Goal: Transaction & Acquisition: Purchase product/service

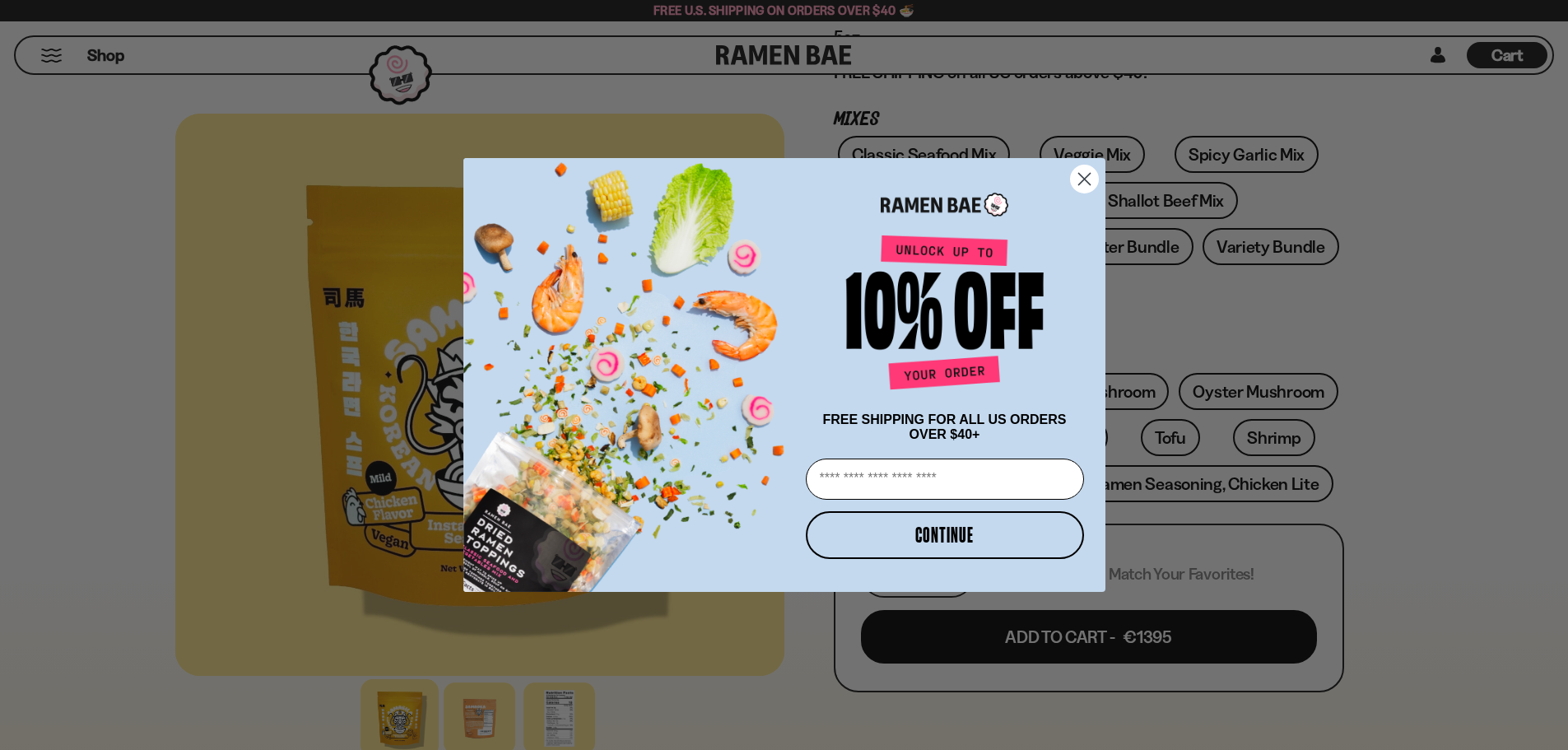
scroll to position [329, 0]
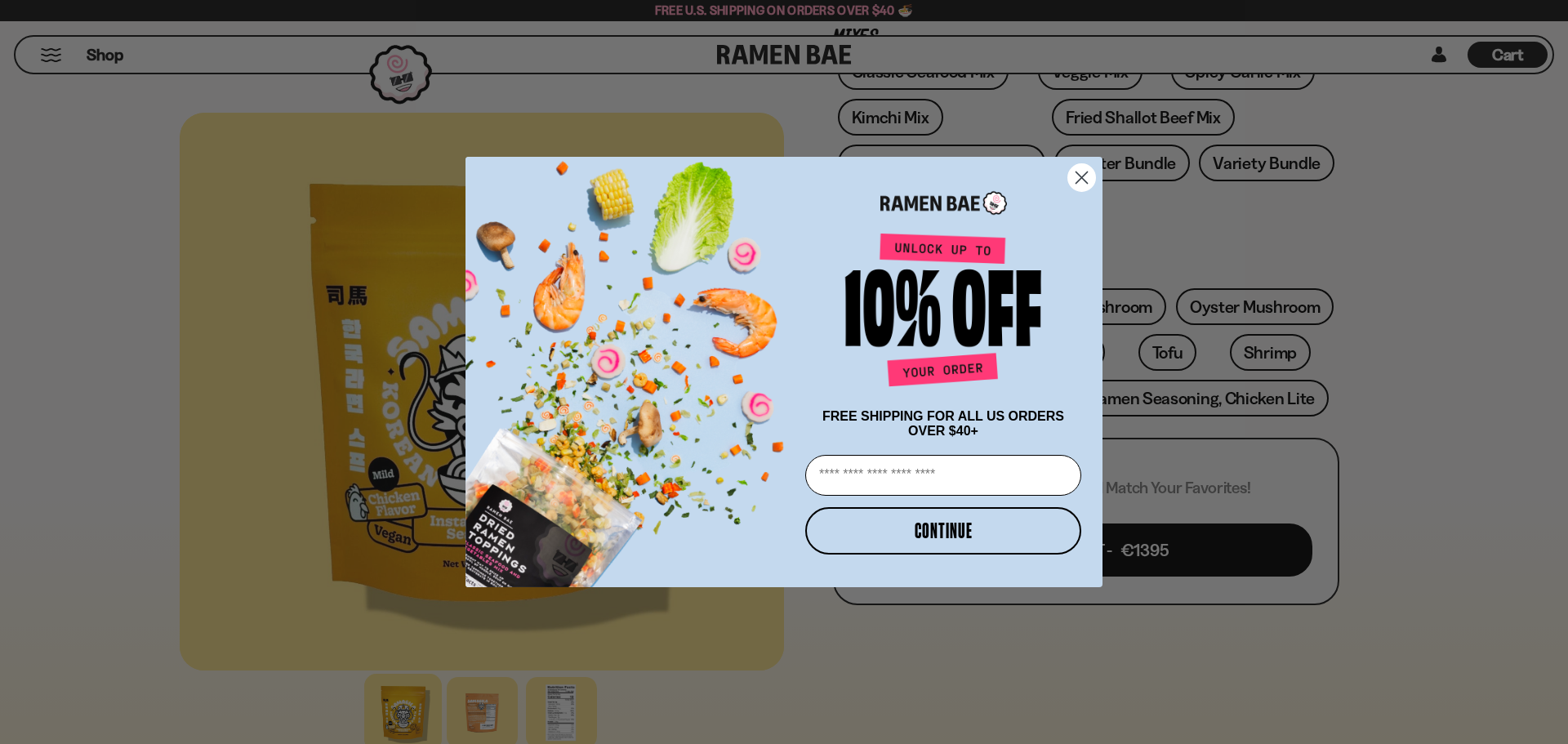
click at [1078, 172] on icon "Close dialog" at bounding box center [1082, 178] width 12 height 12
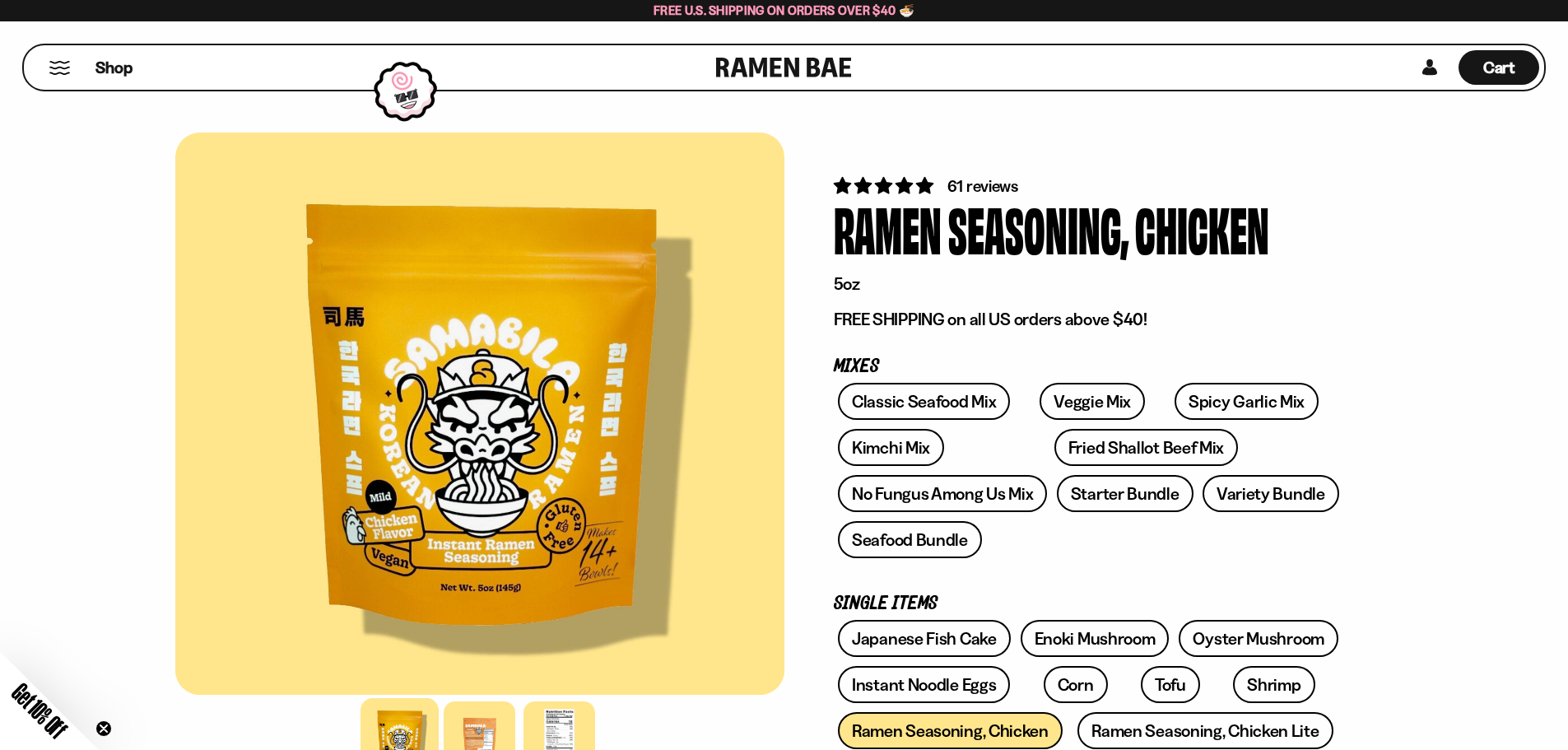
scroll to position [82, 0]
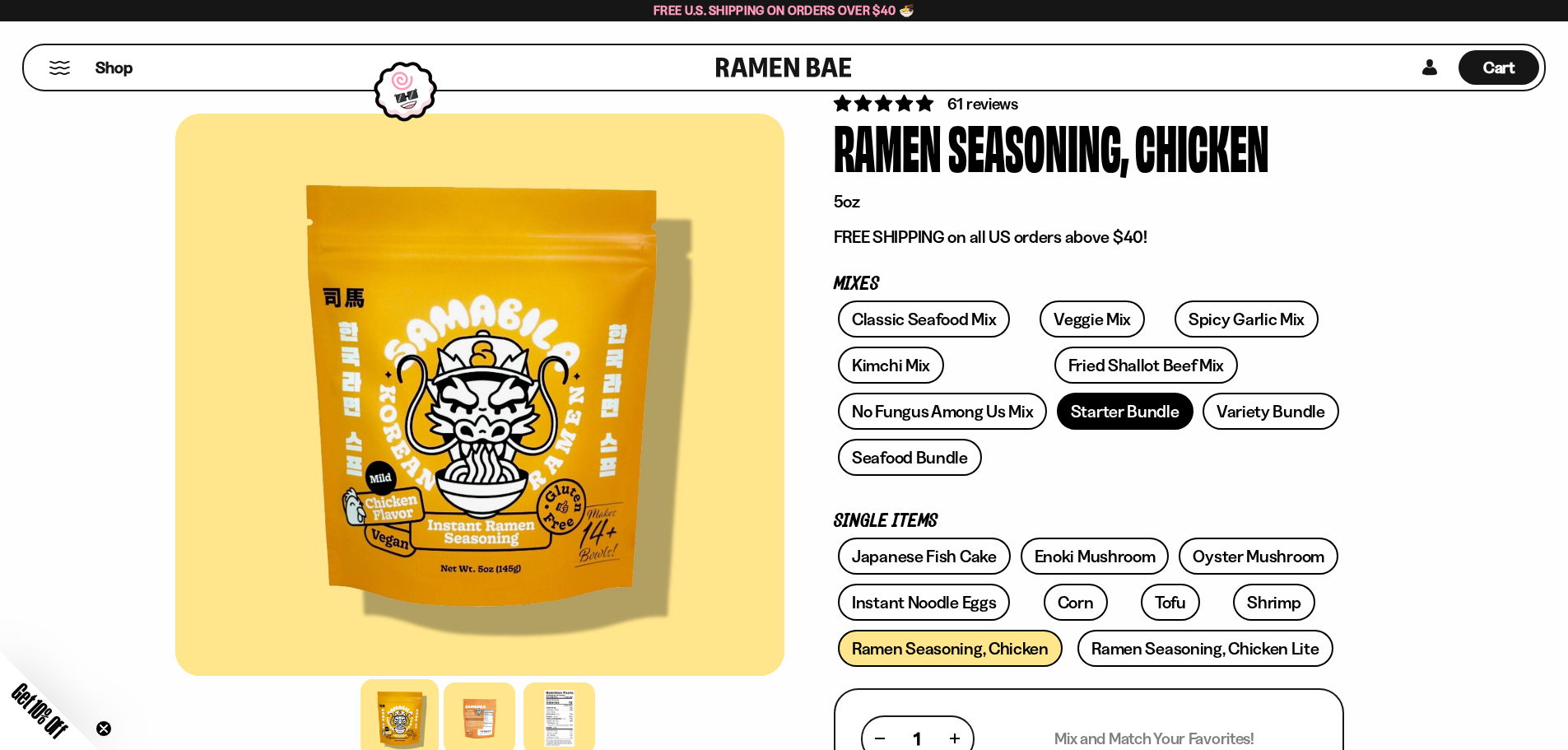
click at [1112, 422] on link "Starter Bundle" at bounding box center [1124, 411] width 136 height 37
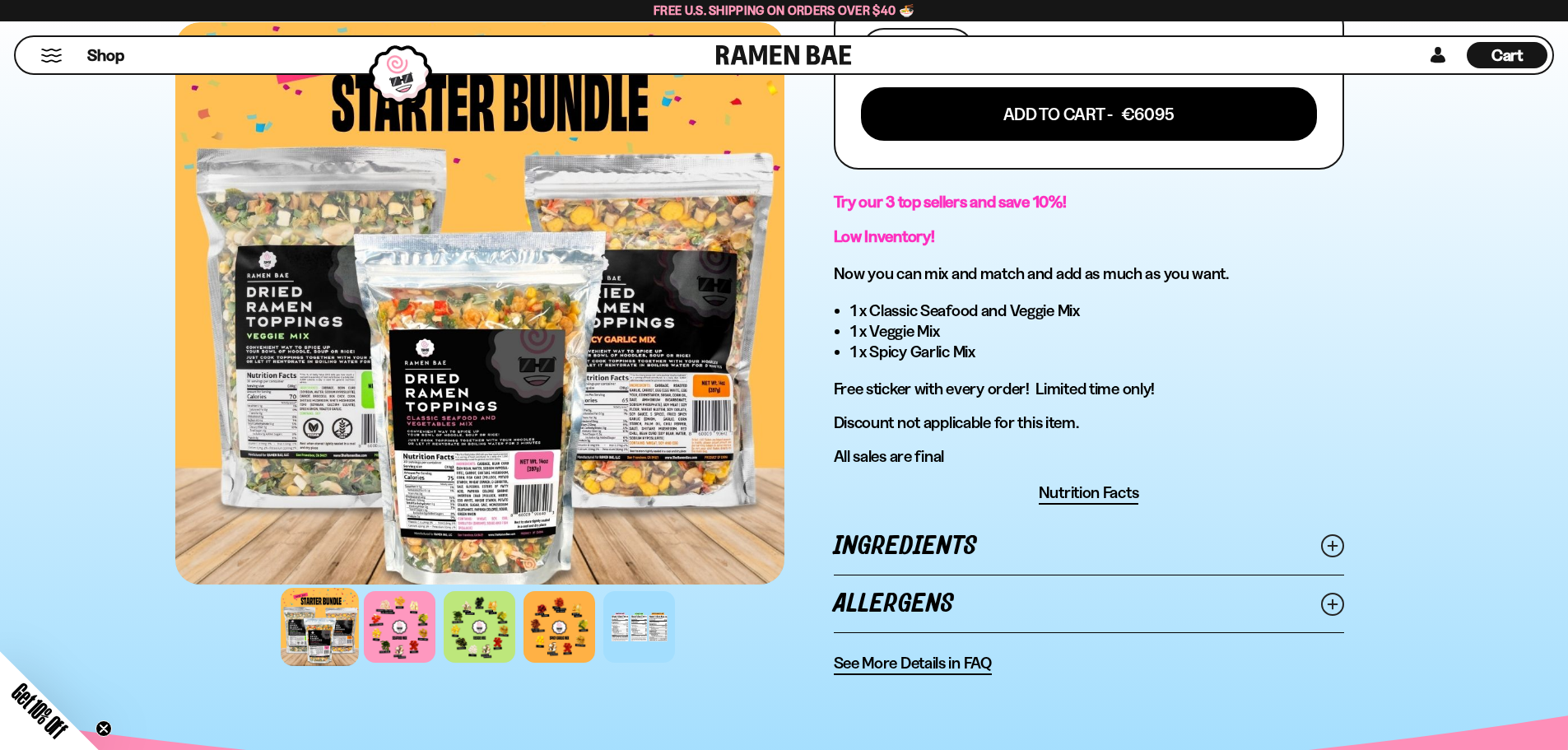
scroll to position [329, 0]
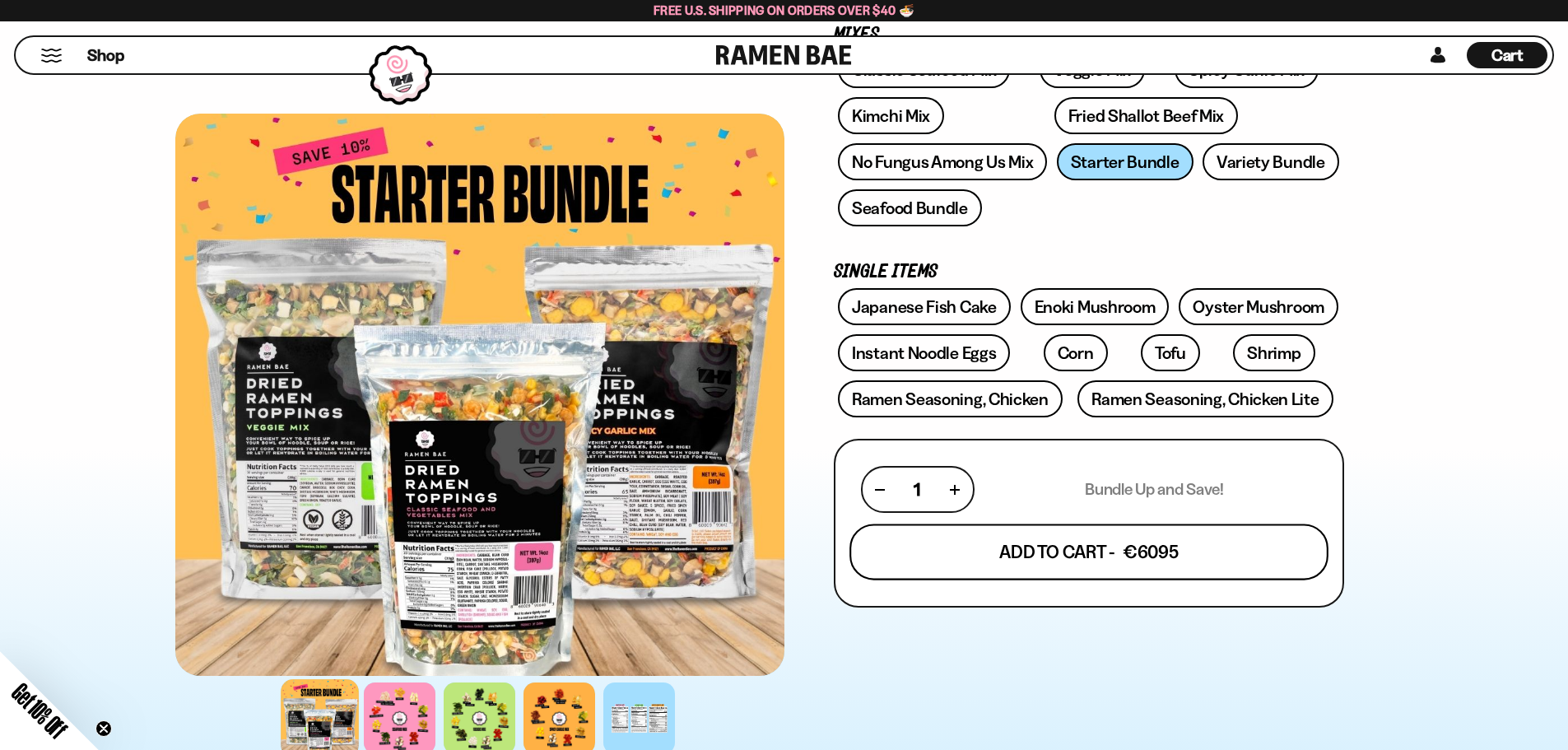
click at [1115, 557] on button "Add To Cart - €6095" at bounding box center [1089, 552] width 479 height 56
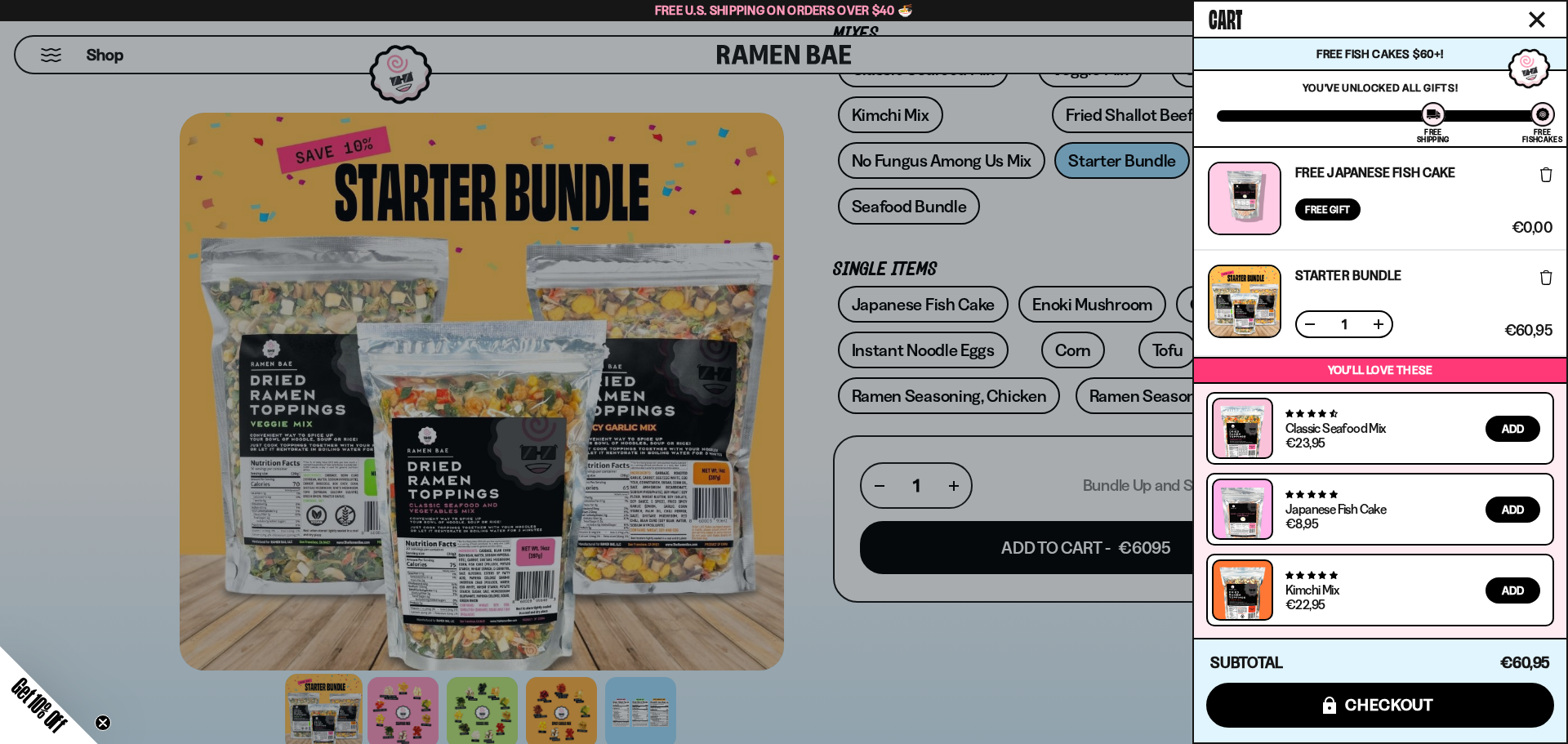
click at [1548, 282] on icon at bounding box center [1546, 277] width 13 height 14
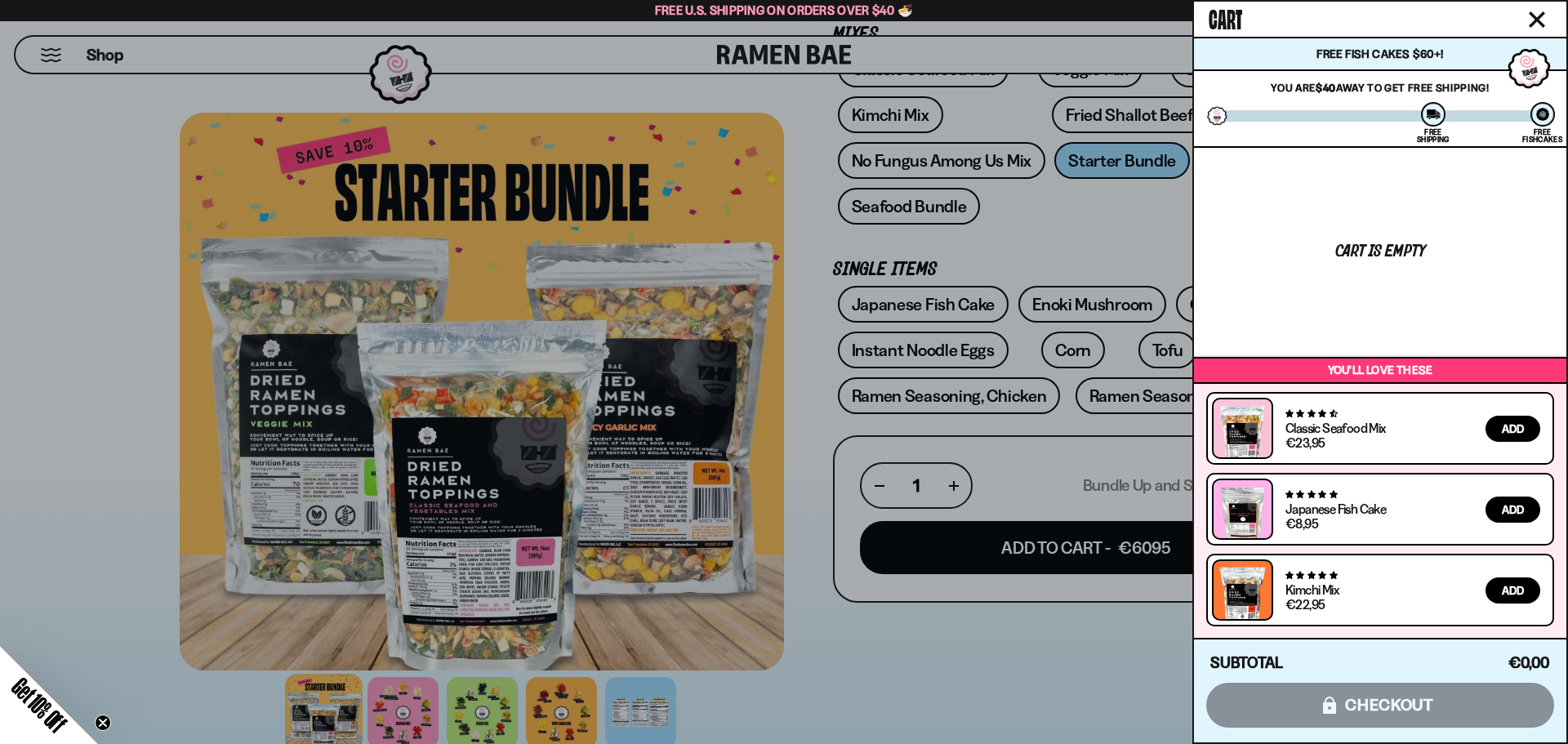
click at [1537, 17] on icon "Close cart" at bounding box center [1536, 19] width 16 height 16
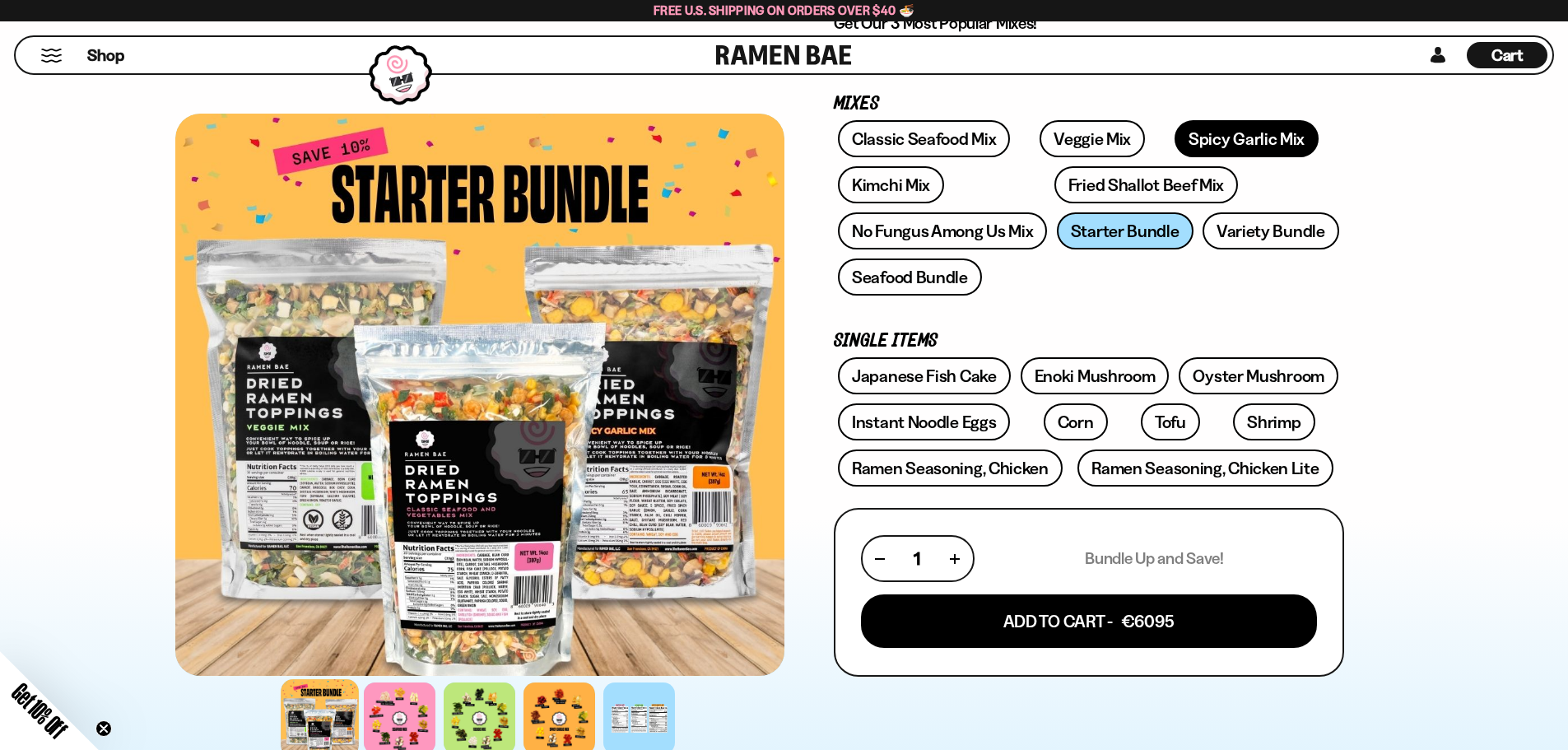
scroll to position [164, 0]
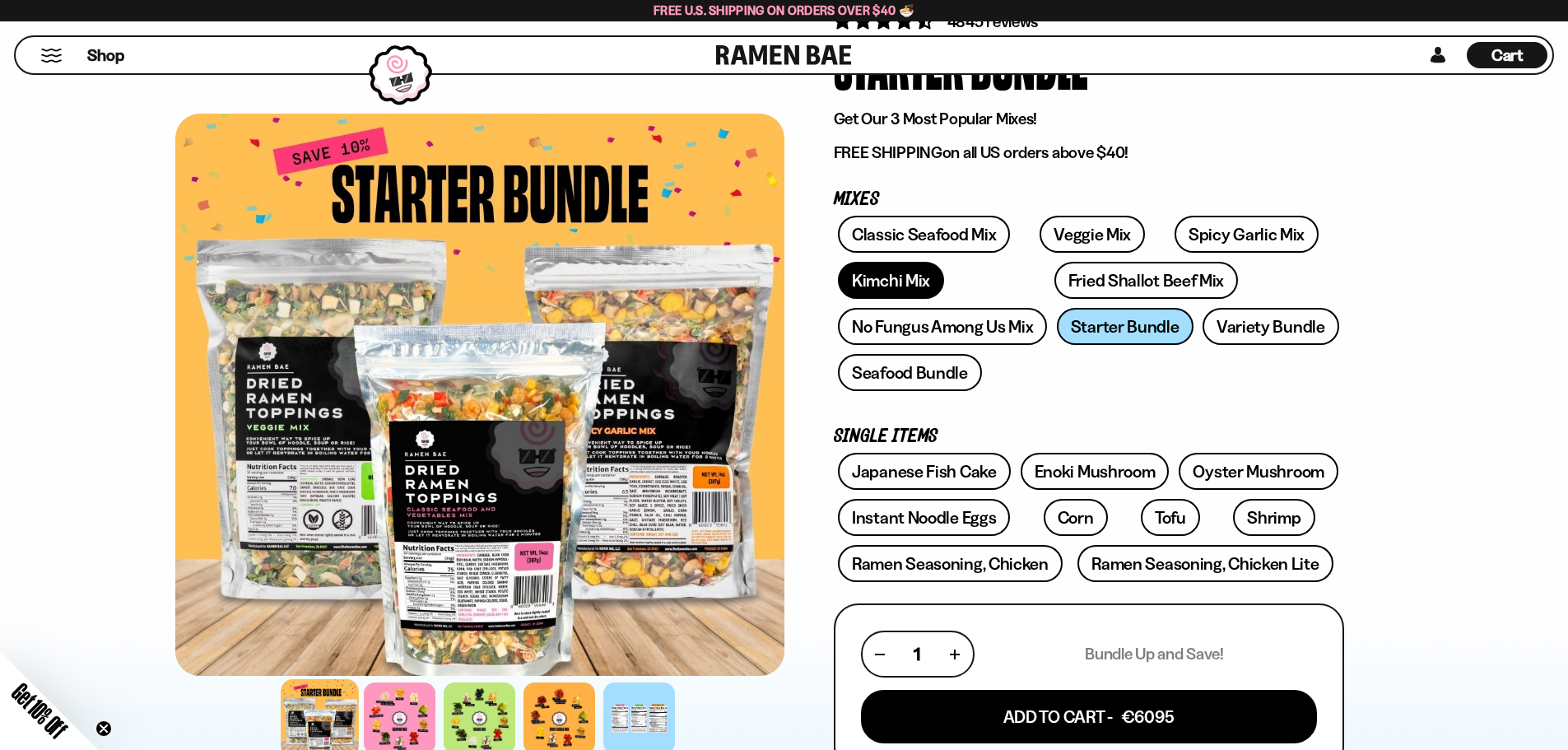
click at [891, 280] on link "Kimchi Mix" at bounding box center [891, 280] width 106 height 37
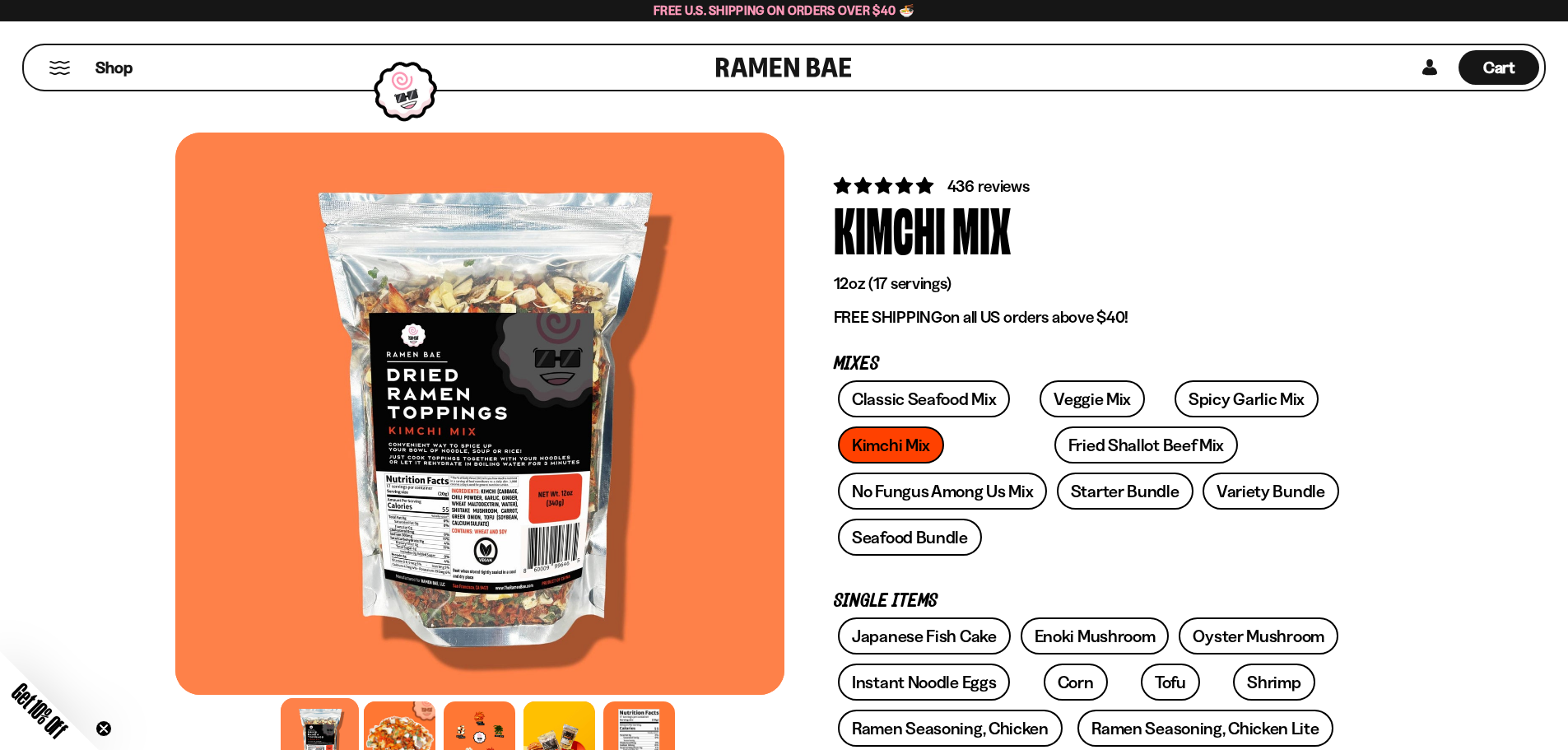
click at [471, 345] on div at bounding box center [479, 414] width 609 height 562
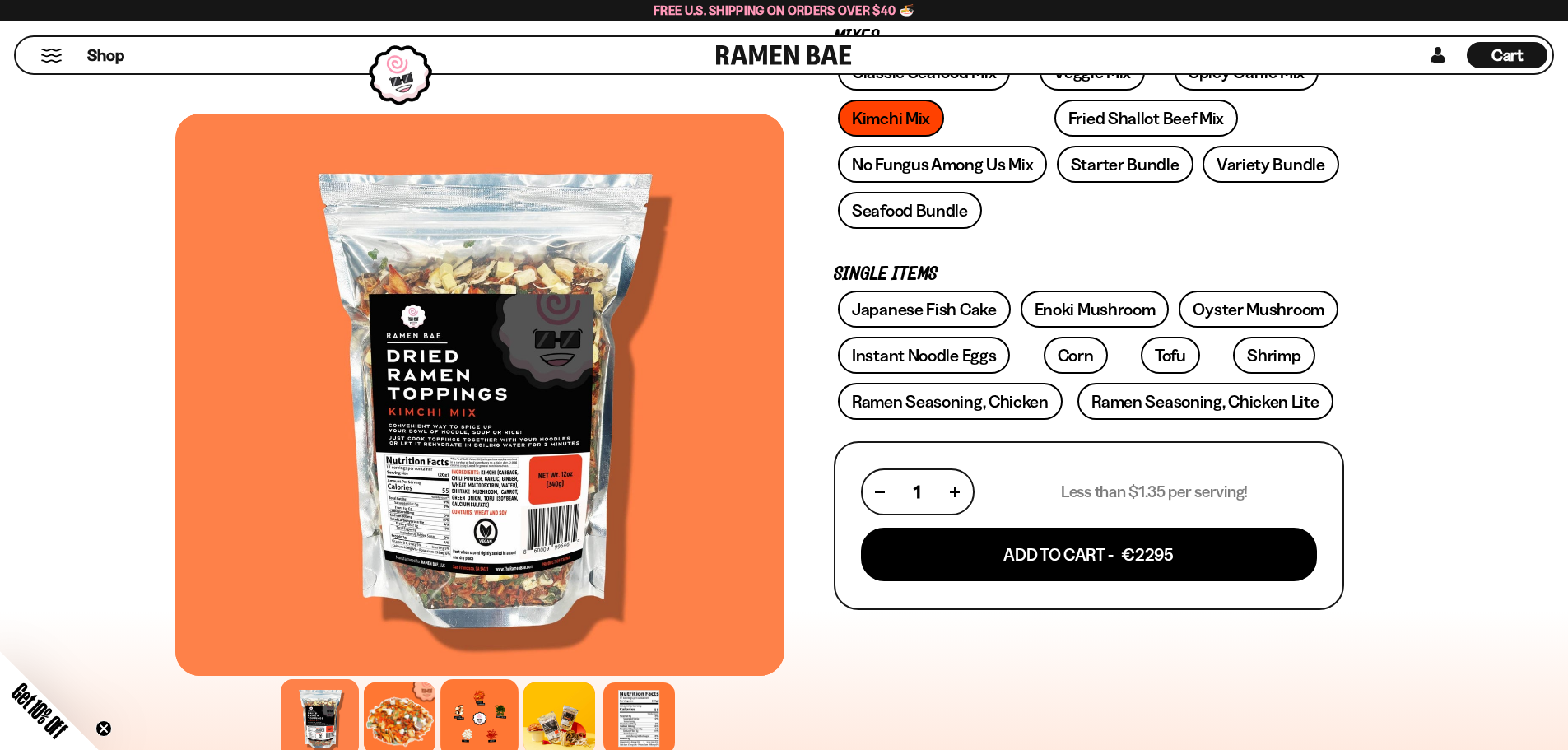
scroll to position [329, 0]
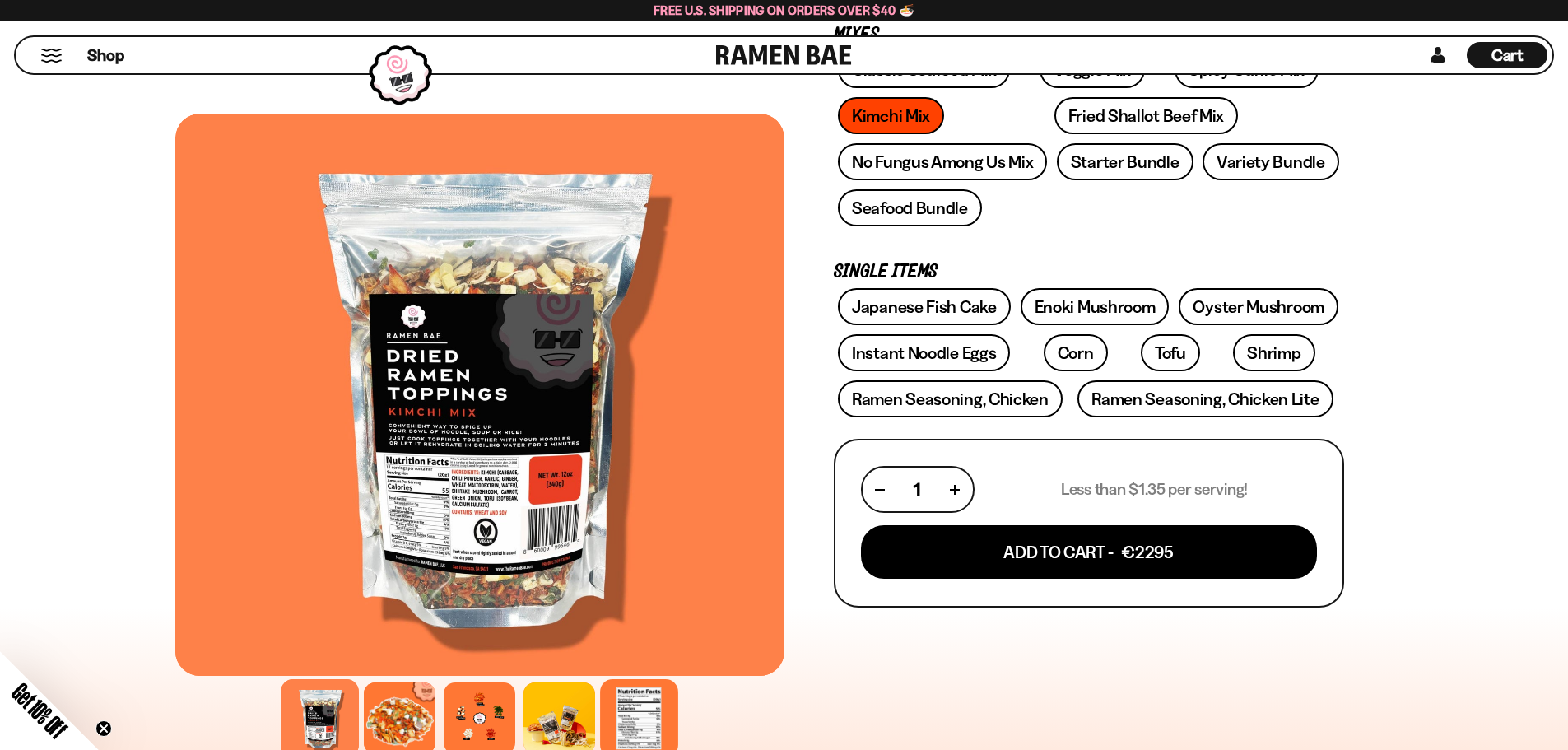
click at [654, 735] on div at bounding box center [639, 718] width 78 height 78
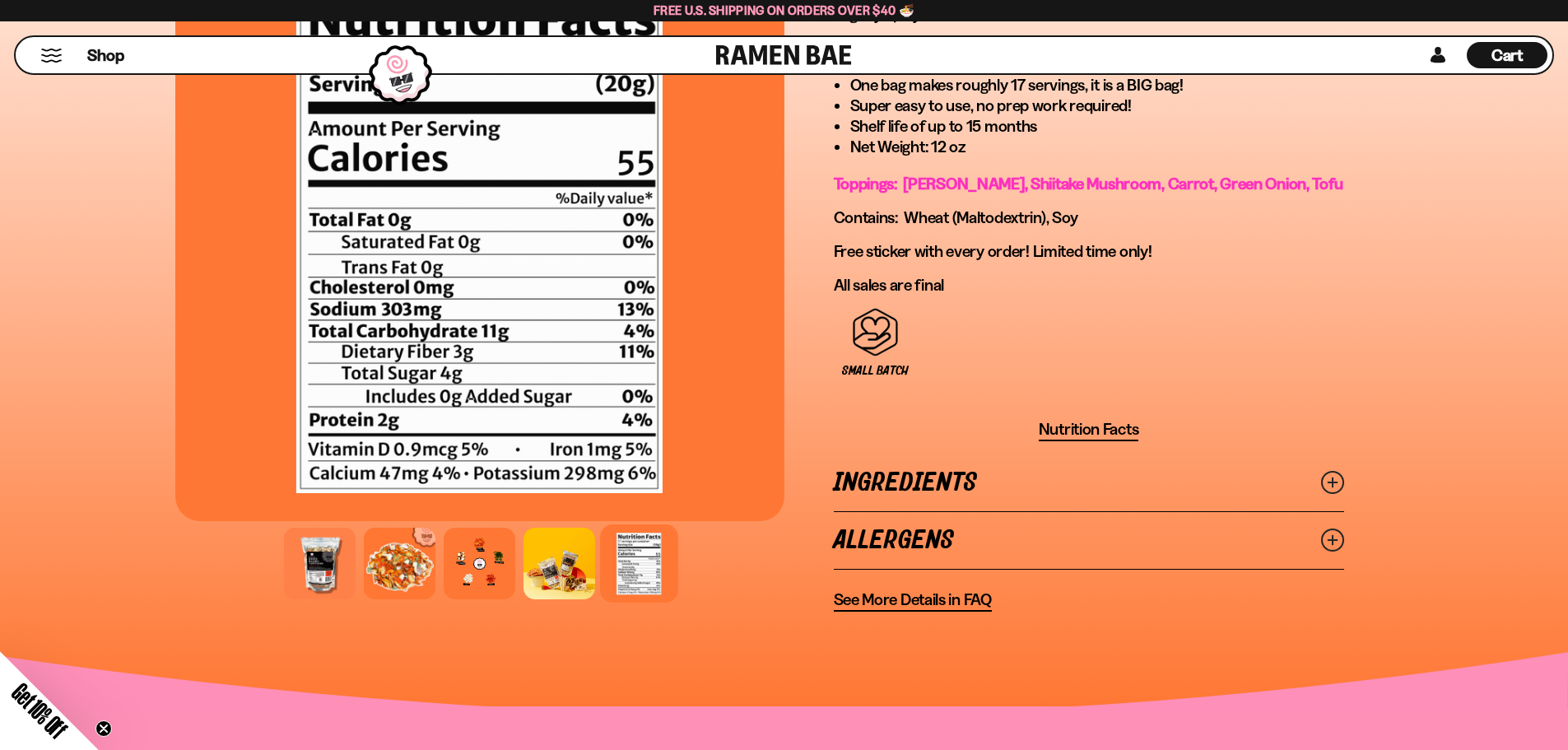
scroll to position [741, 0]
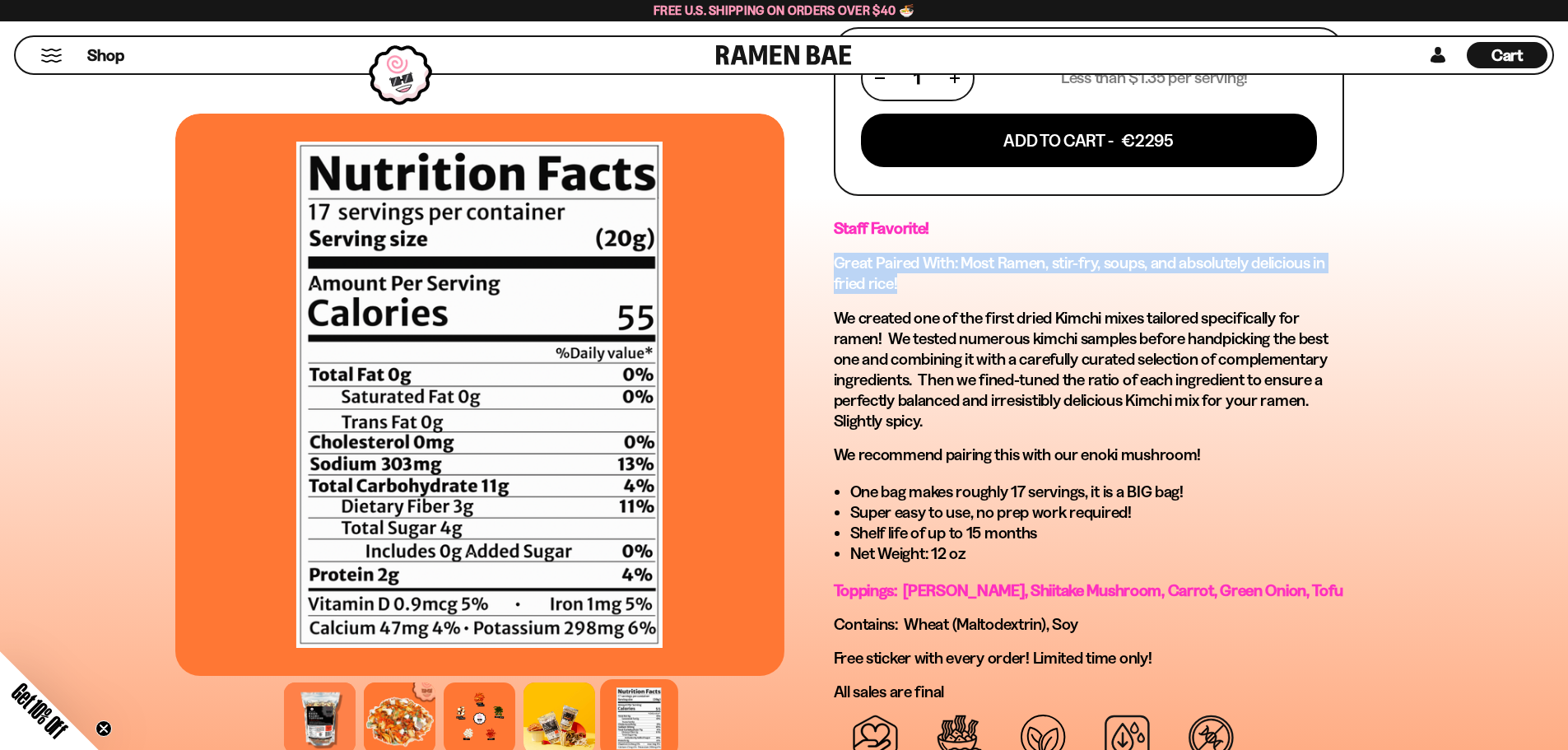
drag, startPoint x: 839, startPoint y: 258, endPoint x: 1304, endPoint y: 277, distance: 465.4
click at [1304, 277] on h2 "Great Paired With: Most Ramen, stir-fry, soups, and absolutely delicious in fri…" at bounding box center [1089, 273] width 511 height 41
click at [1122, 278] on h2 "Great Paired With: Most Ramen, stir-fry, soups, and absolutely delicious in fri…" at bounding box center [1089, 273] width 511 height 41
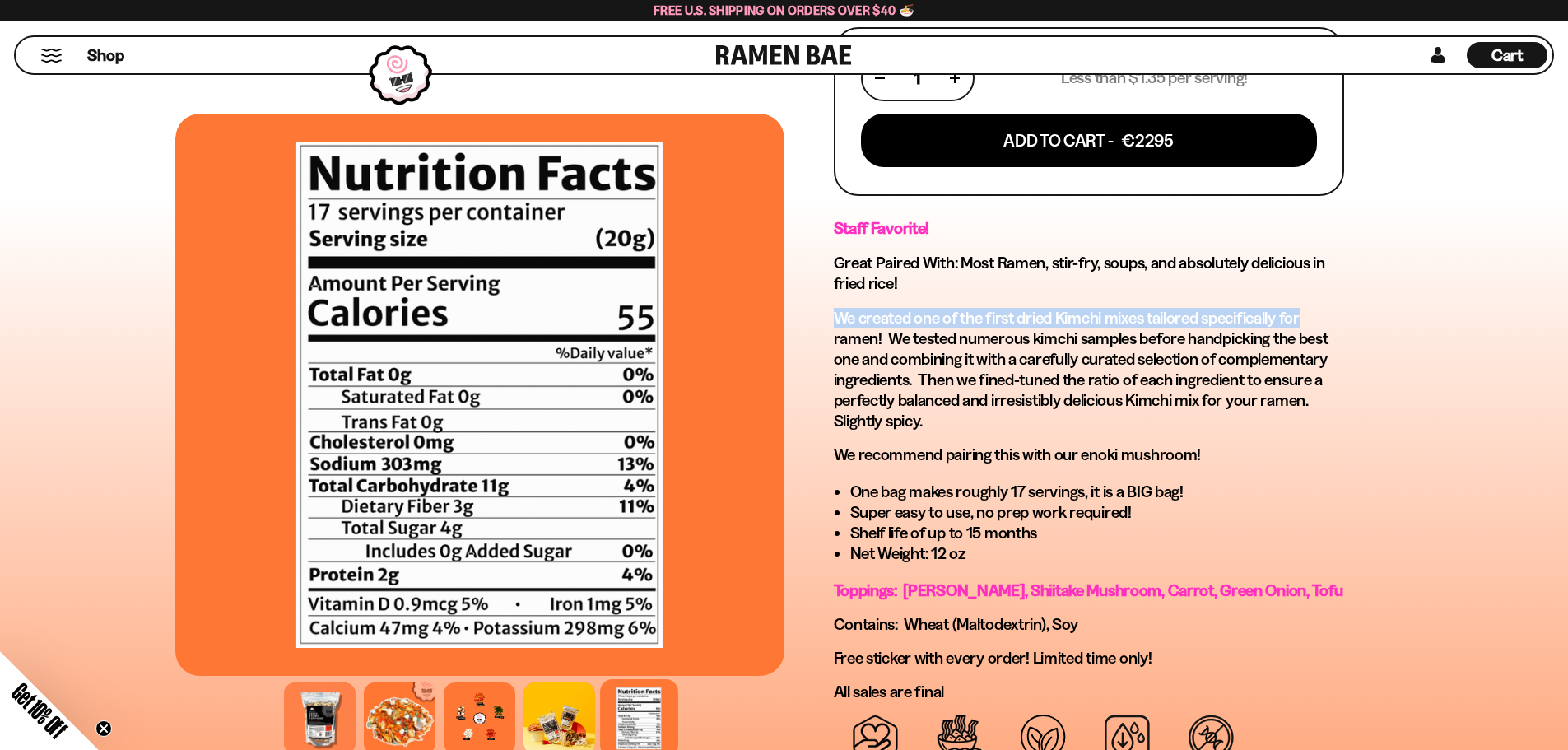
drag, startPoint x: 836, startPoint y: 317, endPoint x: 1367, endPoint y: 324, distance: 531.0
click at [1367, 324] on div "436 reviews Kimchi Mix 12oz (17 servings) FREE SHIPPING on all US orders above …" at bounding box center [1089, 205] width 609 height 1626
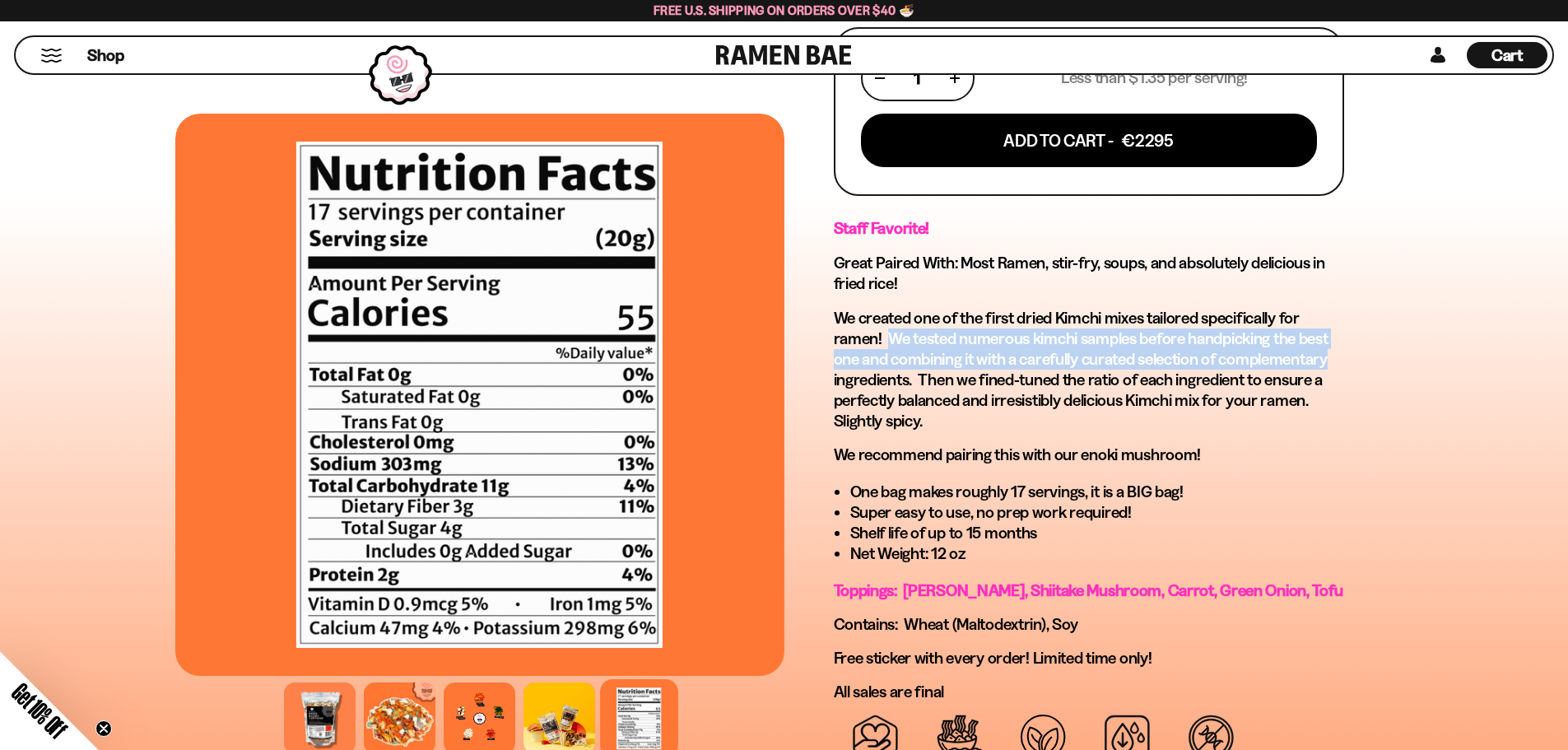
drag, startPoint x: 887, startPoint y: 340, endPoint x: 1343, endPoint y: 354, distance: 456.2
click at [1343, 354] on p "We created one of the first dried Kimchi mixes tailored specifically for ramen!…" at bounding box center [1089, 370] width 511 height 124
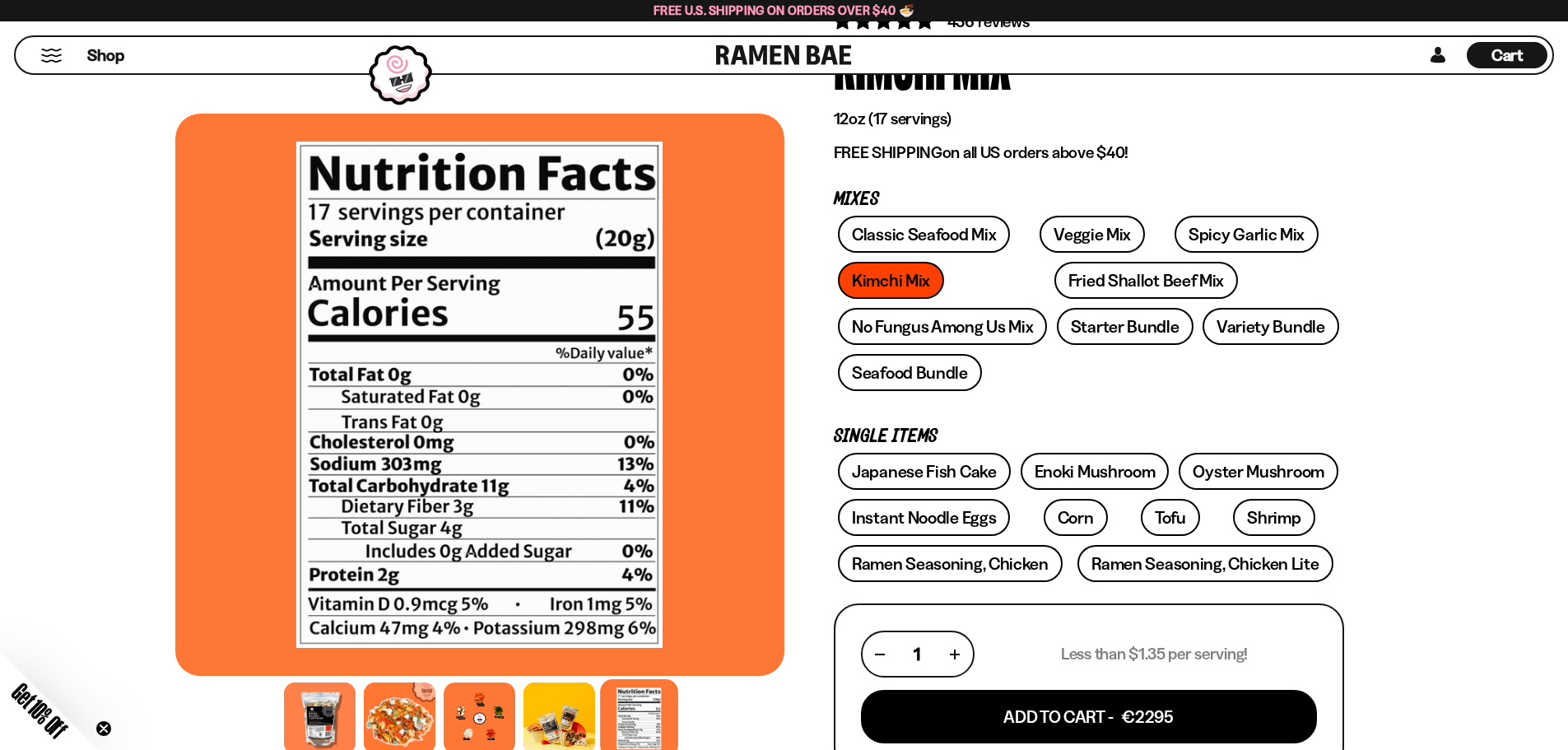
scroll to position [0, 0]
